Goal: Information Seeking & Learning: Find specific page/section

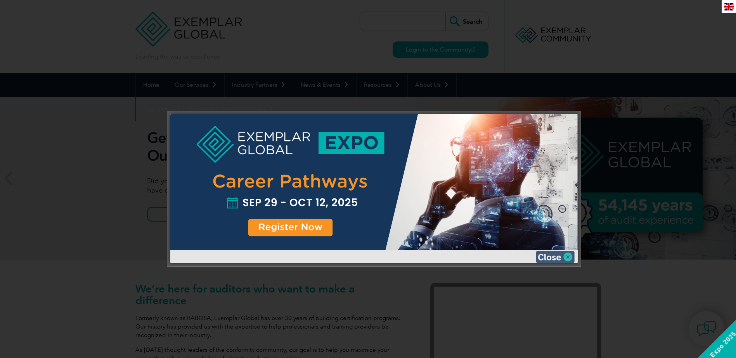
click at [568, 253] on img at bounding box center [555, 257] width 39 height 12
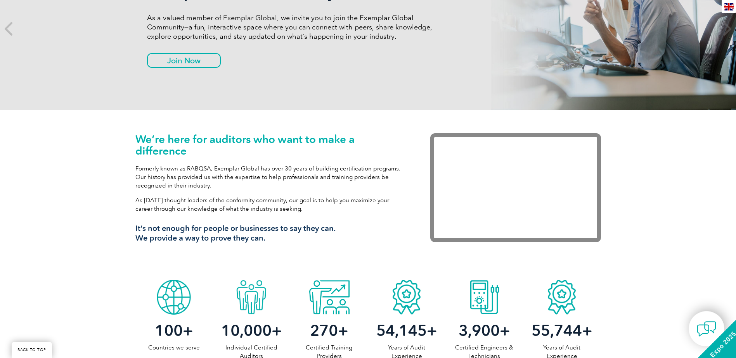
scroll to position [155, 0]
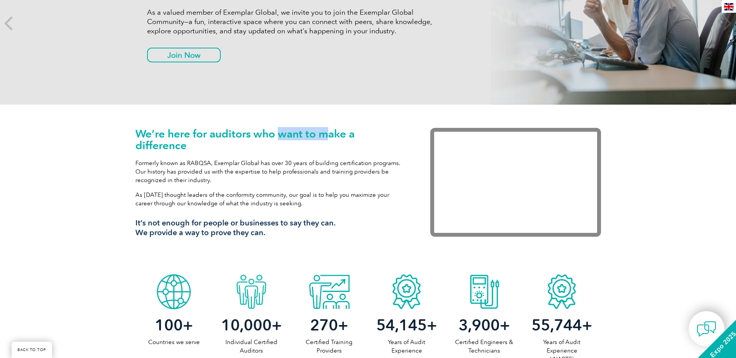
drag, startPoint x: 279, startPoint y: 137, endPoint x: 325, endPoint y: 137, distance: 46.5
click at [325, 137] on h1 "We’re here for auditors who want to make a difference" at bounding box center [271, 139] width 272 height 23
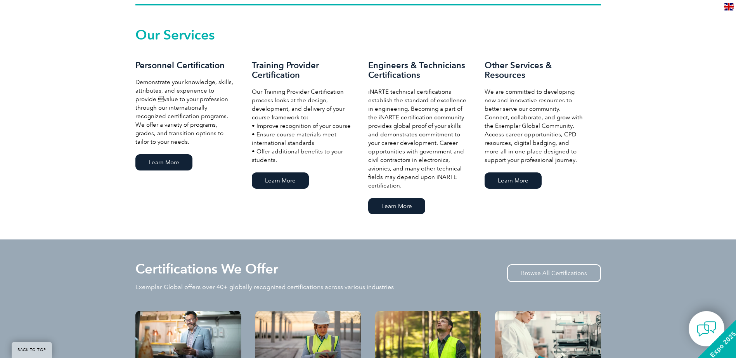
scroll to position [543, 0]
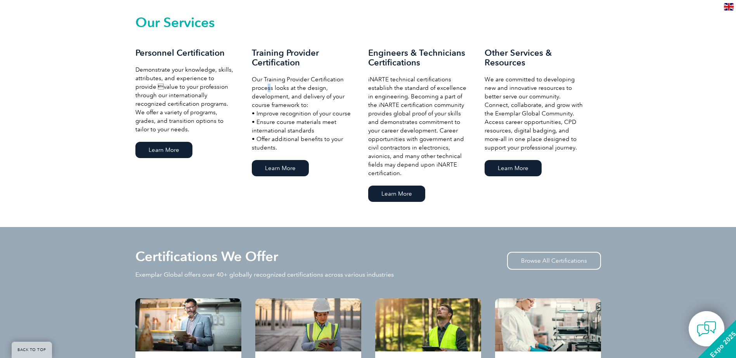
drag, startPoint x: 306, startPoint y: 82, endPoint x: 266, endPoint y: 92, distance: 41.5
click at [266, 92] on p "Our Training Provider Certification process looks at the design, development, a…" at bounding box center [302, 113] width 101 height 77
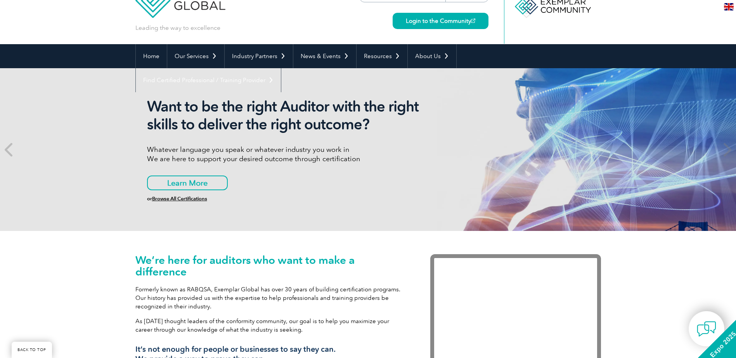
scroll to position [0, 0]
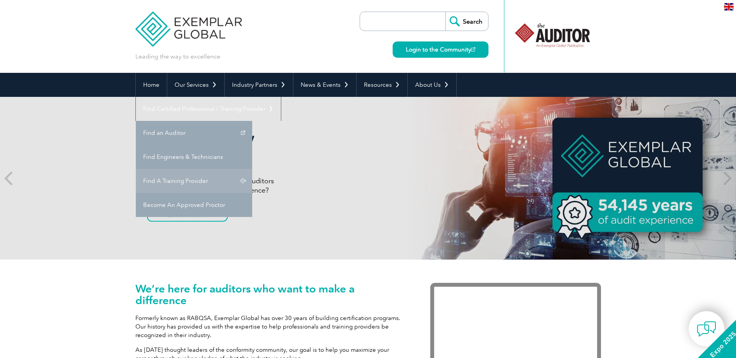
click at [252, 169] on link "Find A Training Provider" at bounding box center [194, 181] width 116 height 24
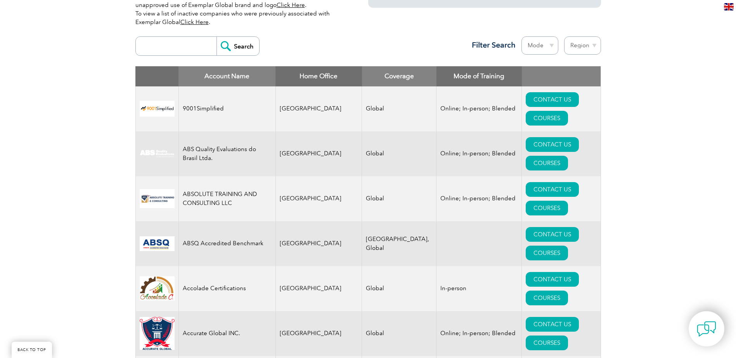
scroll to position [155, 0]
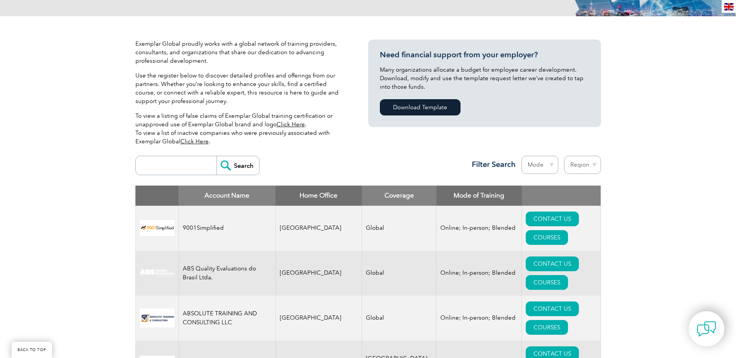
click at [600, 165] on select "Region Australia Bahrain Bangladesh Brazil Canada Colombia Dominican Republic E…" at bounding box center [582, 165] width 37 height 18
select select "[GEOGRAPHIC_DATA]"
click at [564, 156] on select "Region Australia Bahrain Bangladesh Brazil Canada Colombia Dominican Republic E…" at bounding box center [582, 165] width 37 height 18
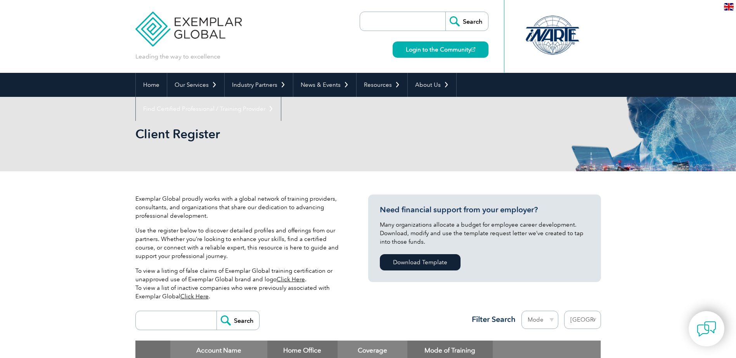
select select "[GEOGRAPHIC_DATA]"
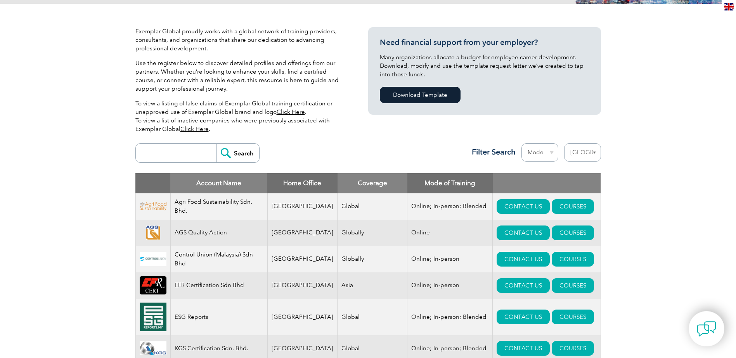
scroll to position [233, 0]
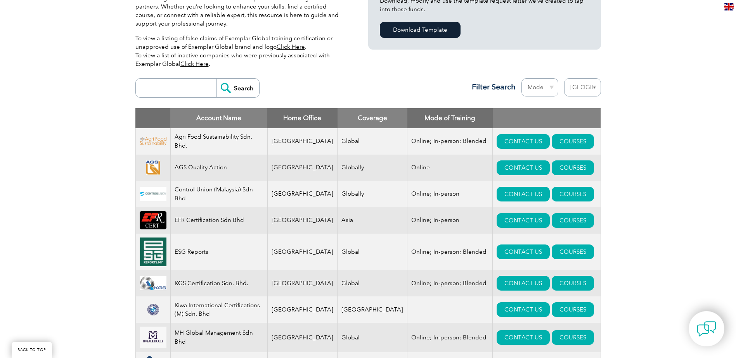
click at [536, 84] on select "Mode Online In-person Blended" at bounding box center [539, 87] width 37 height 18
click at [667, 107] on div "Exemplar Global proudly works with a global network of training providers, cons…" at bounding box center [368, 239] width 736 height 600
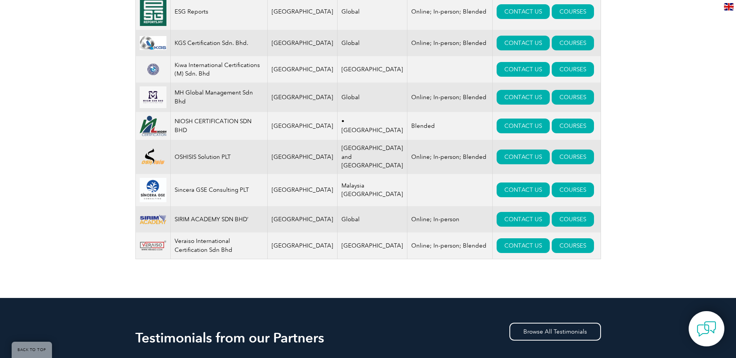
scroll to position [427, 0]
